Goal: Information Seeking & Learning: Check status

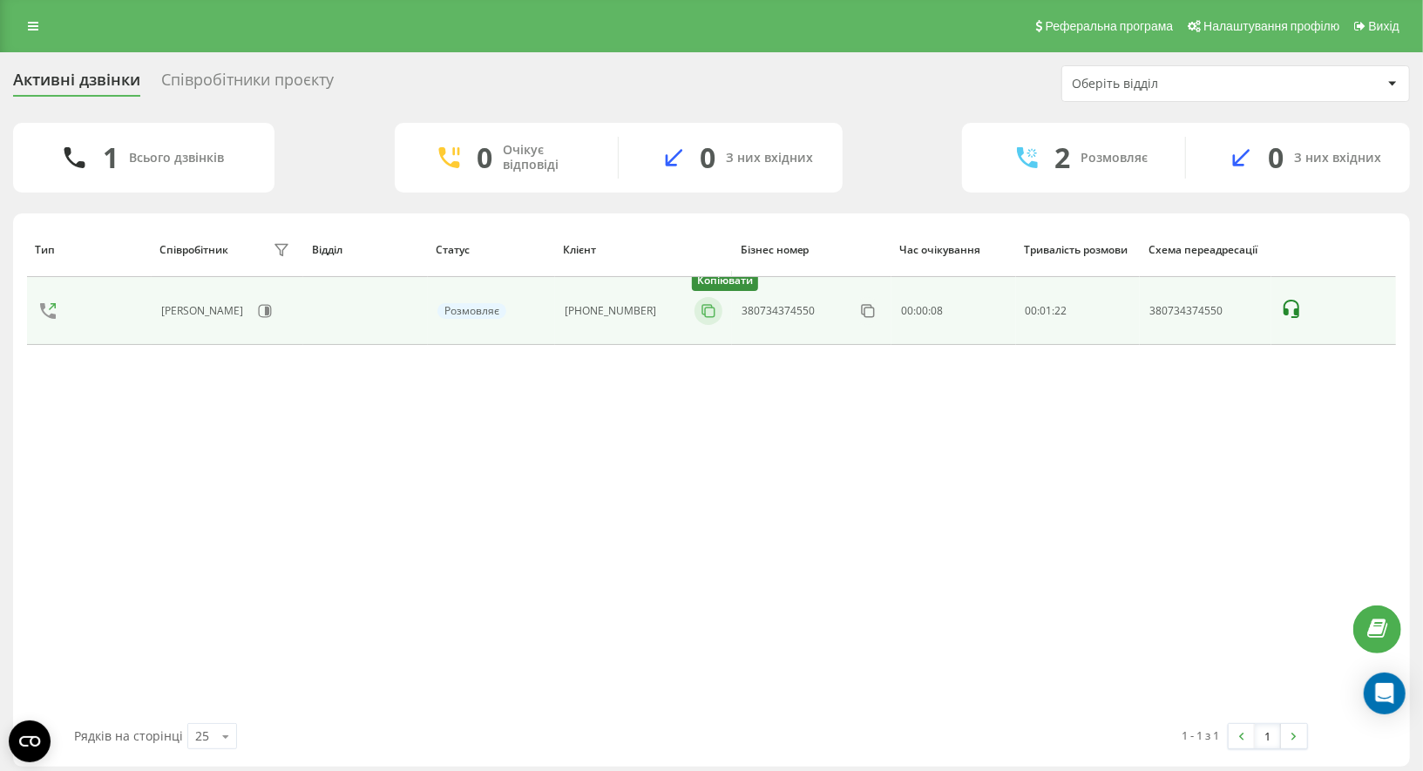
click at [700, 309] on icon at bounding box center [708, 310] width 17 height 17
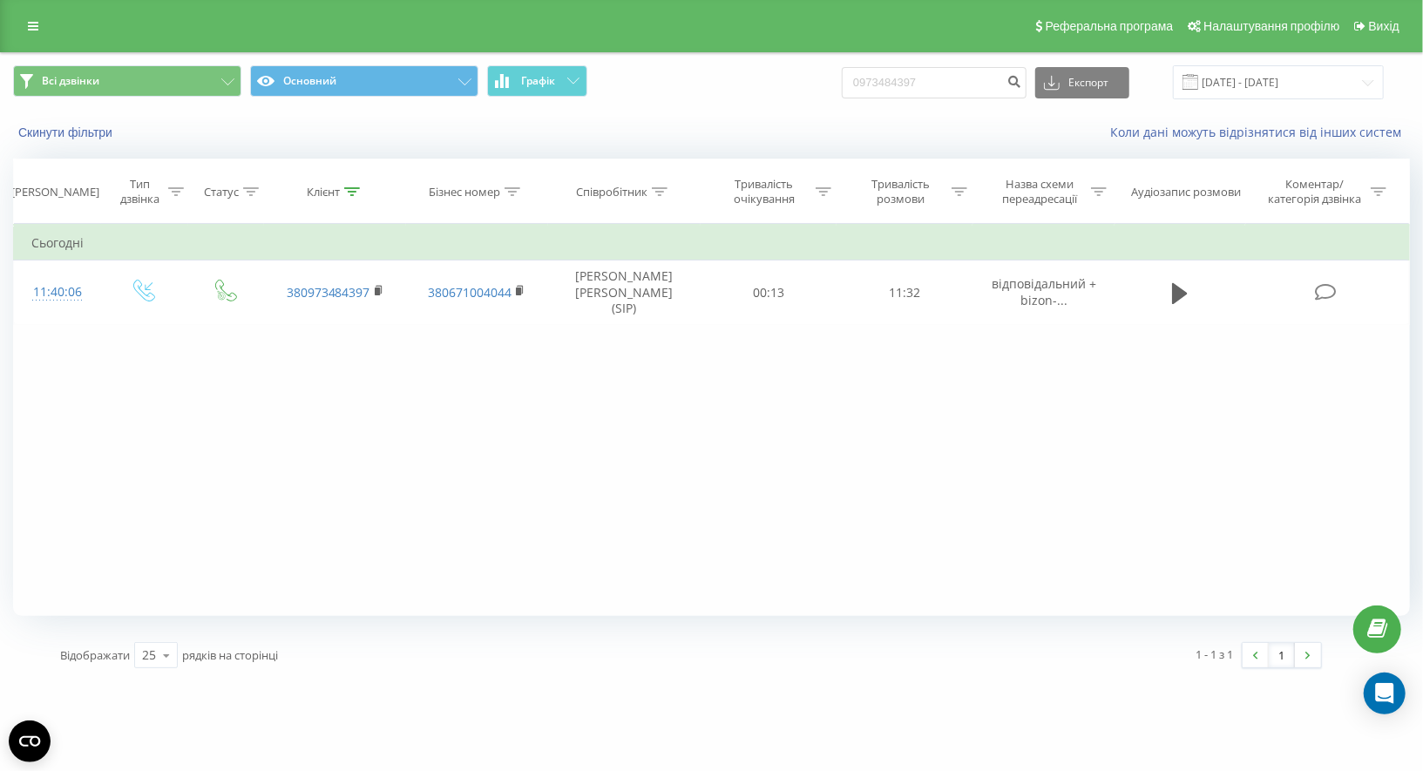
click at [1013, 80] on input "0973484397" at bounding box center [934, 82] width 185 height 31
type input "0990804224"
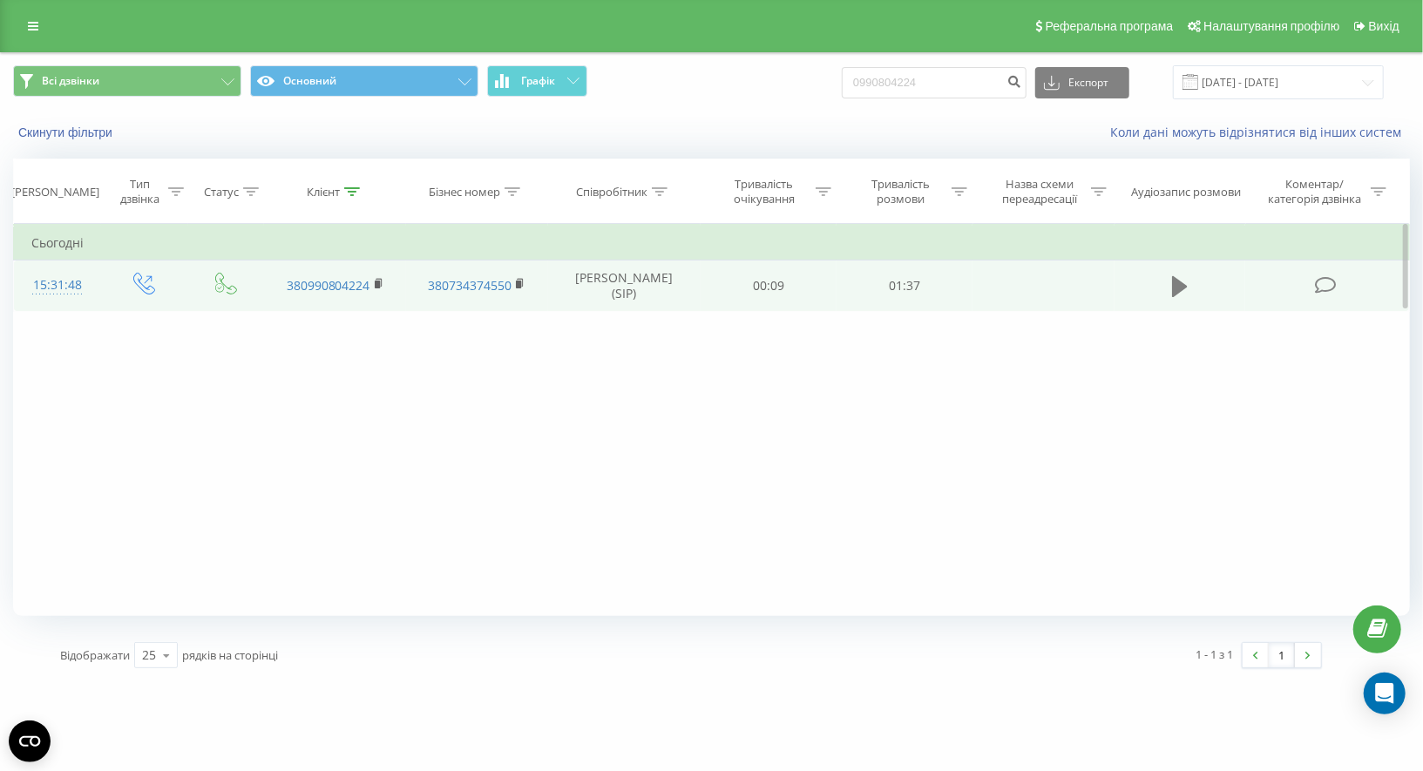
click at [1187, 281] on icon at bounding box center [1180, 286] width 16 height 24
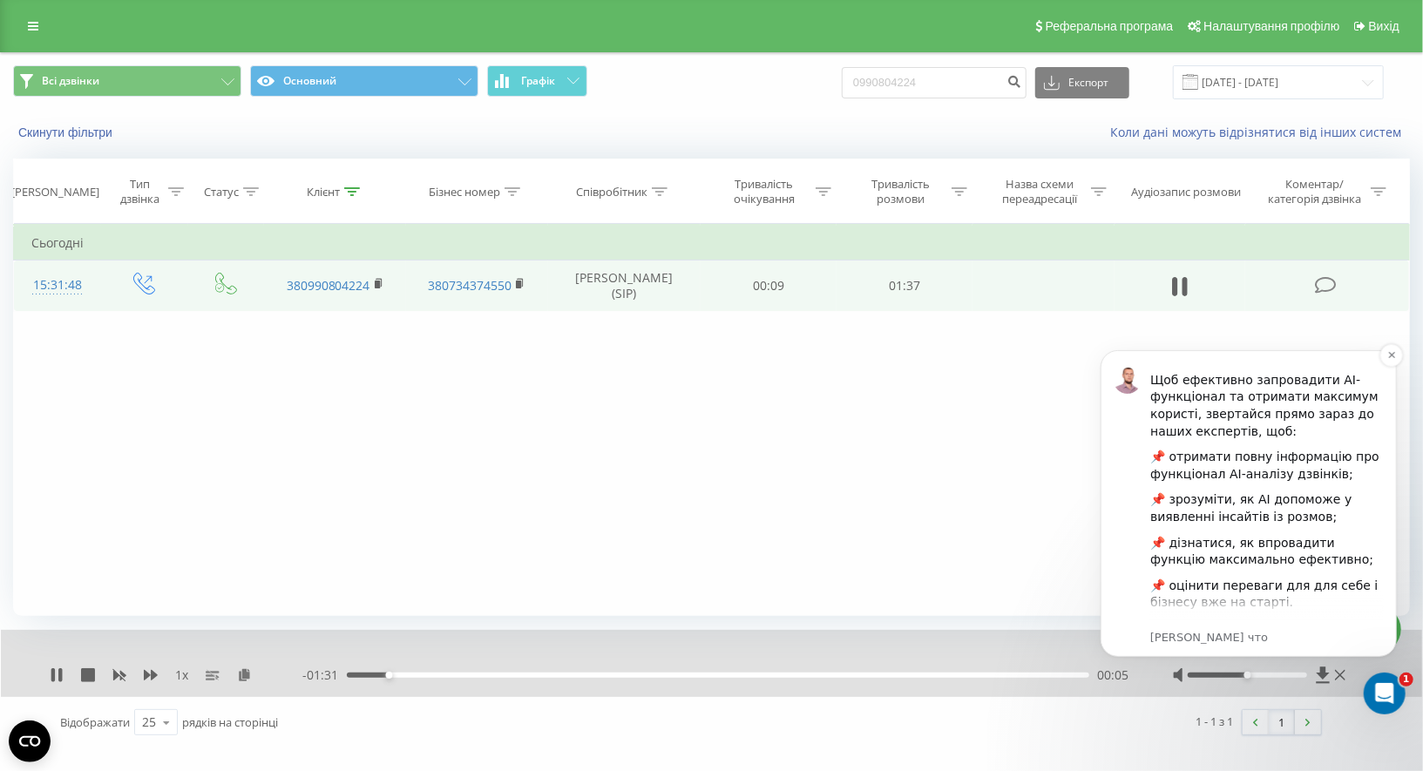
scroll to position [241, 0]
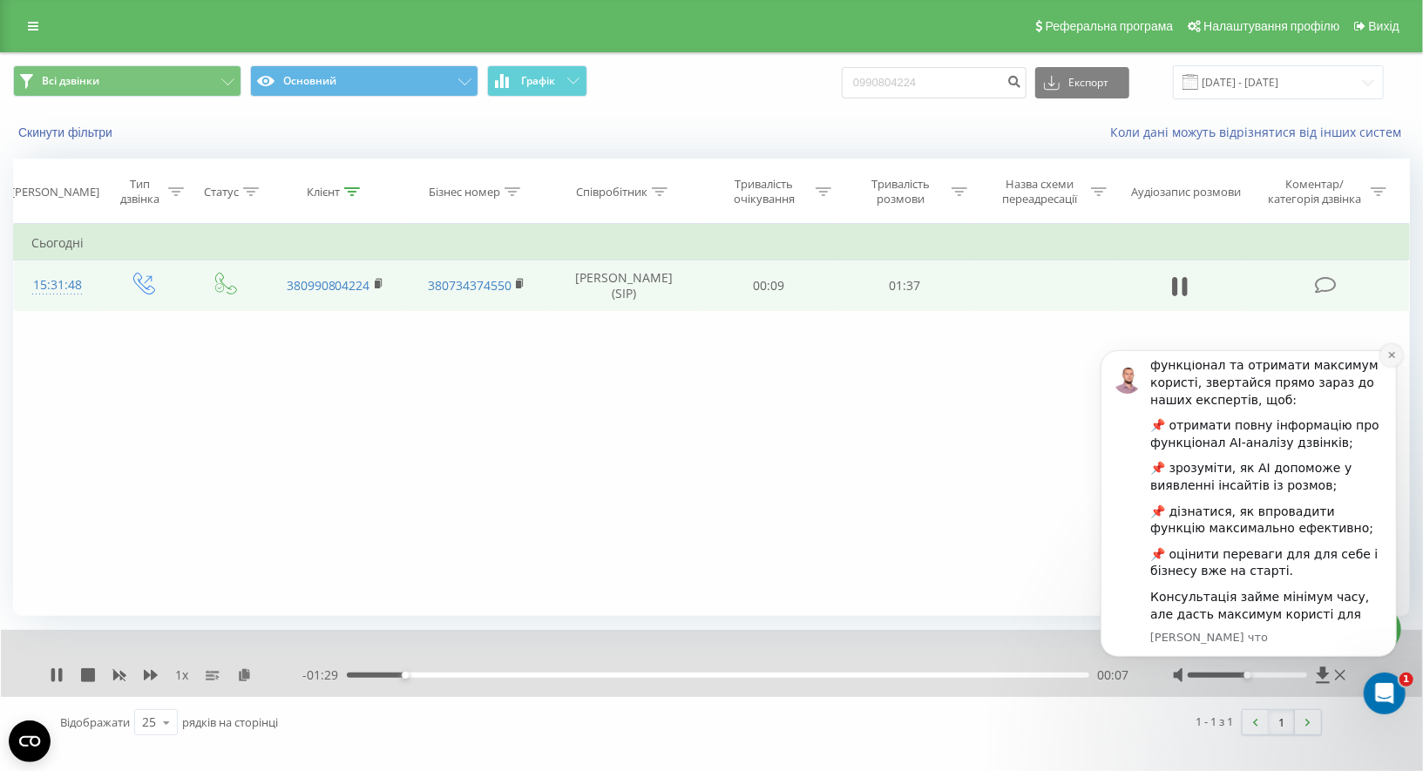
click at [1392, 356] on icon "Dismiss notification" at bounding box center [1391, 354] width 10 height 10
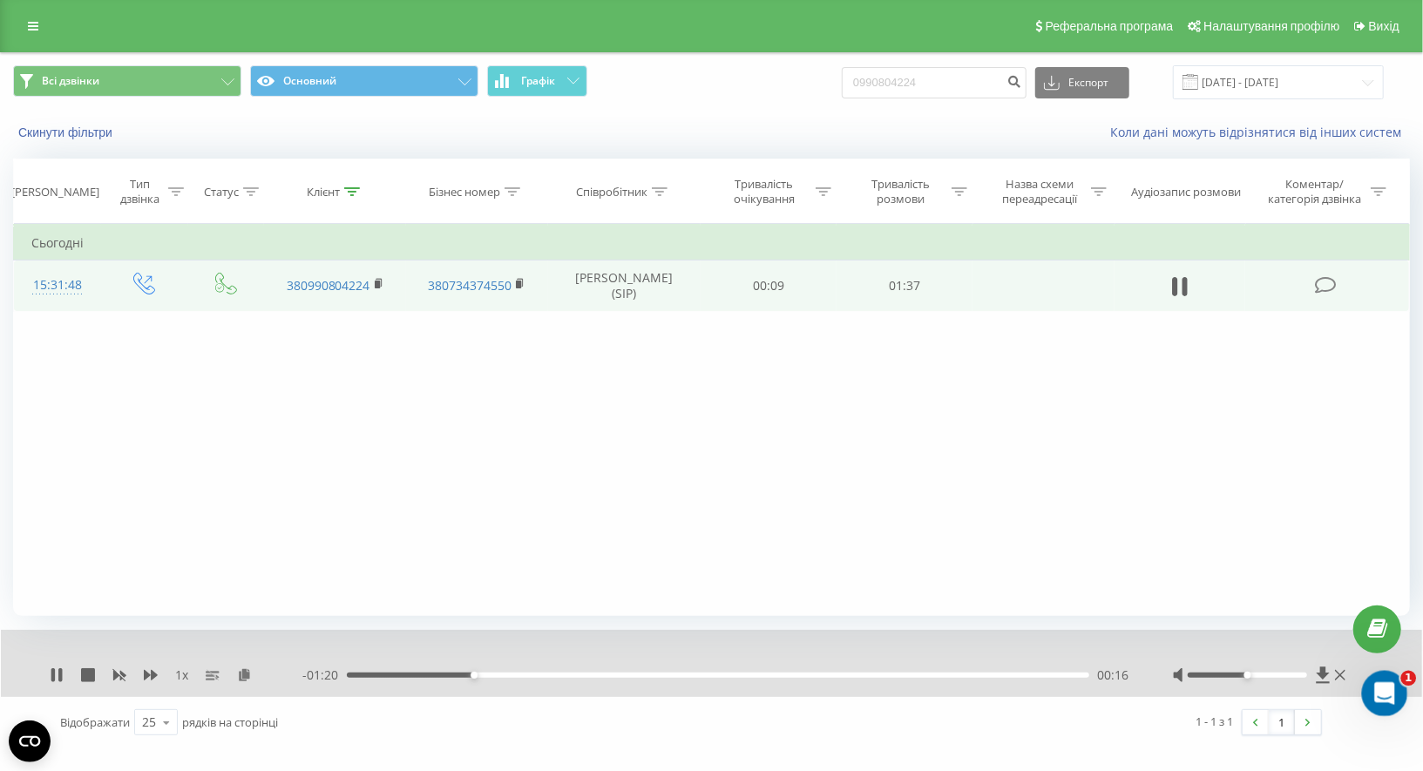
click at [1380, 690] on icon "Открыть службу сообщений Intercom" at bounding box center [1382, 691] width 29 height 29
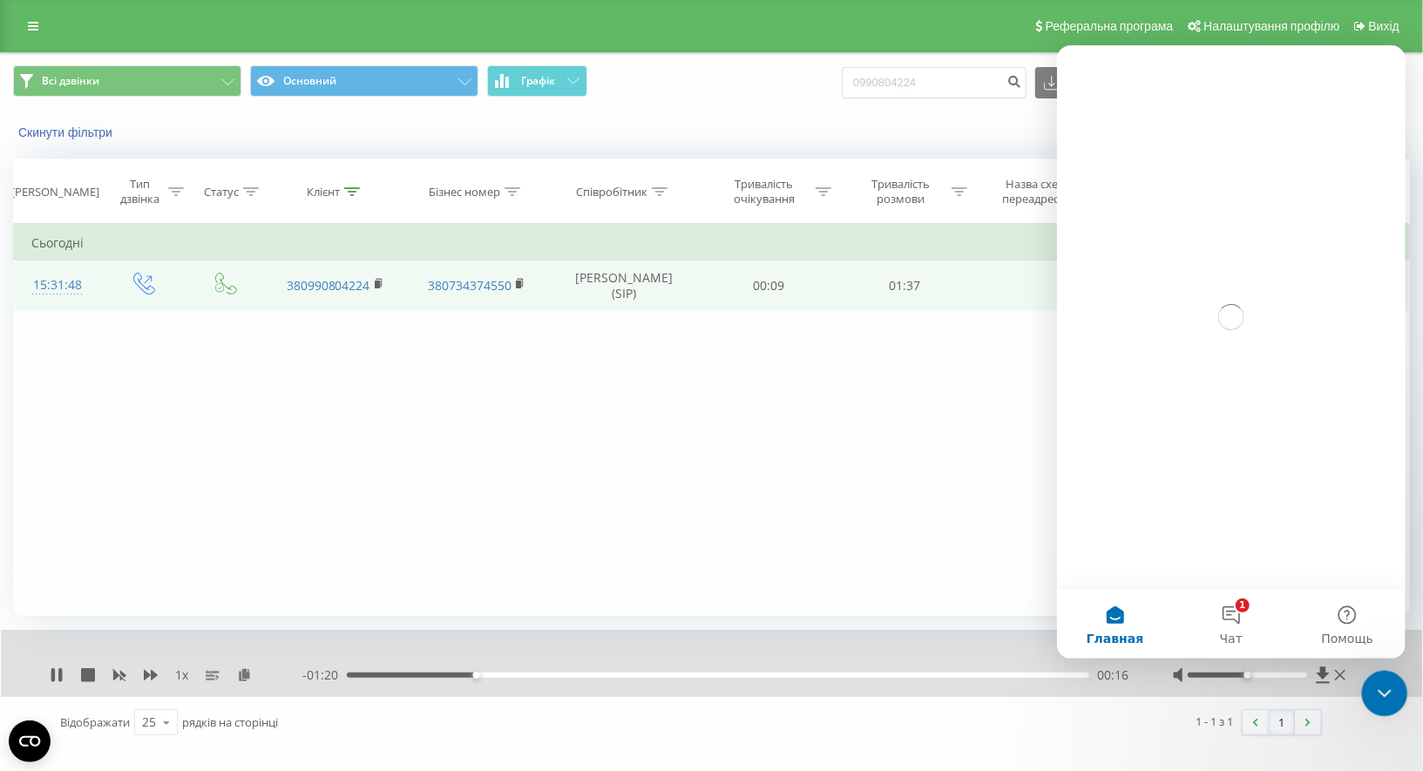
scroll to position [0, 0]
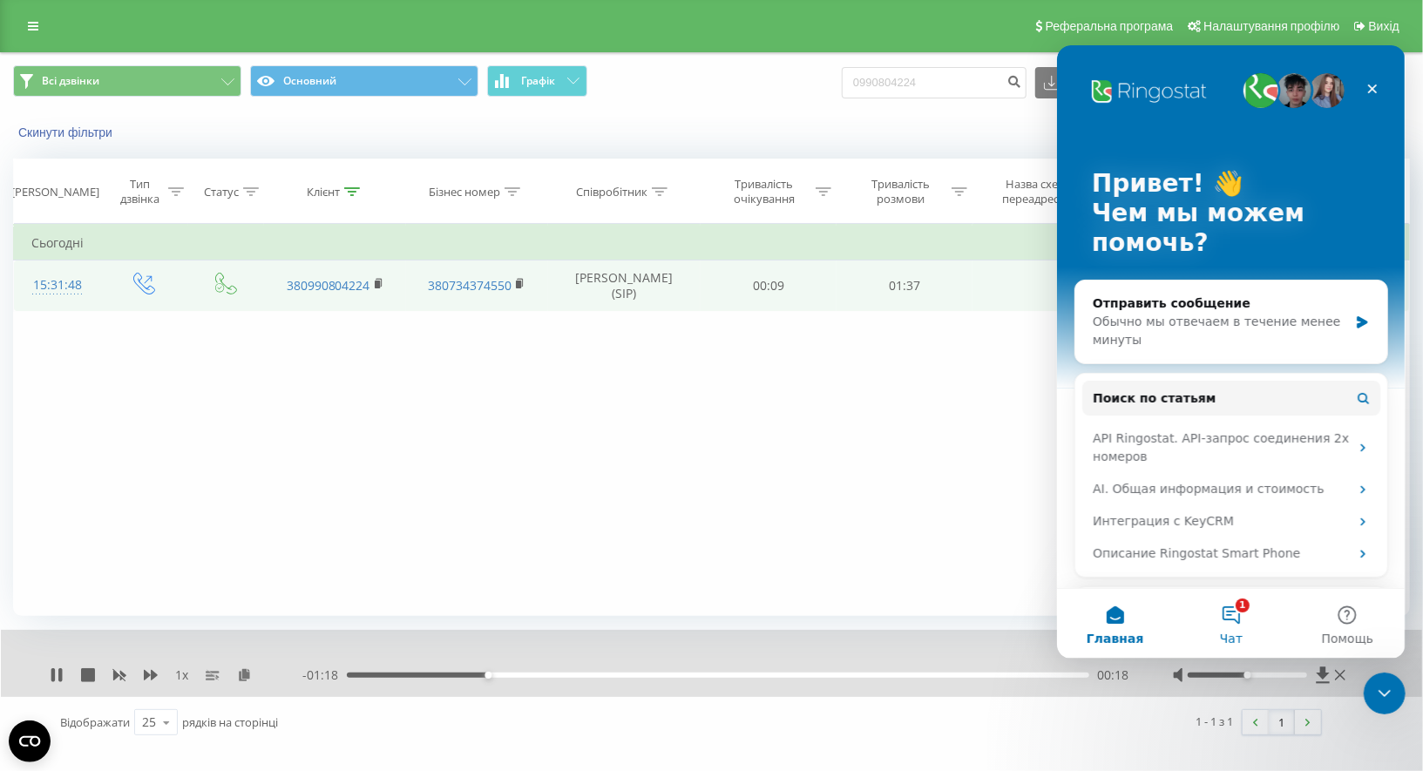
click at [1226, 614] on button "1 Чат" at bounding box center [1230, 623] width 116 height 70
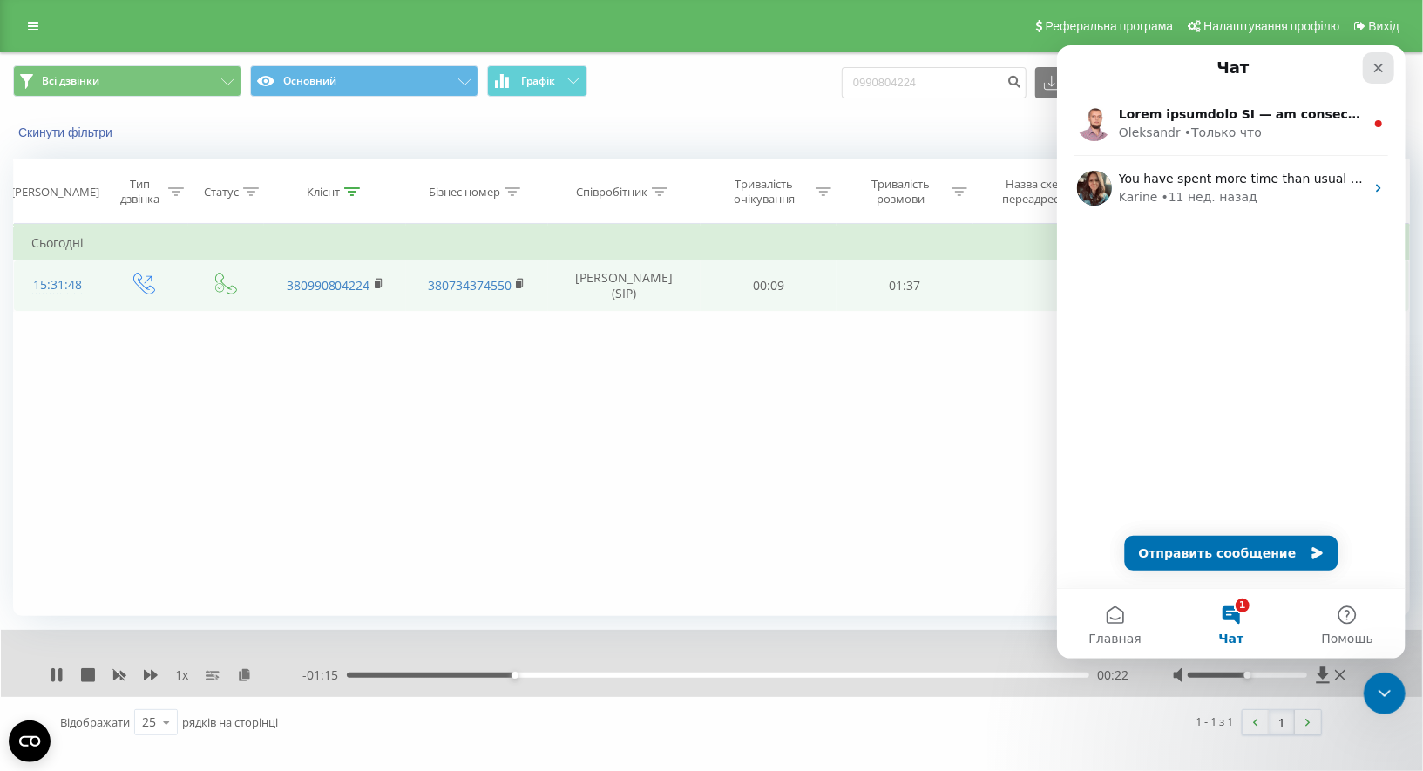
click at [1374, 63] on icon "Закрыть" at bounding box center [1378, 68] width 10 height 10
